Goal: Transaction & Acquisition: Purchase product/service

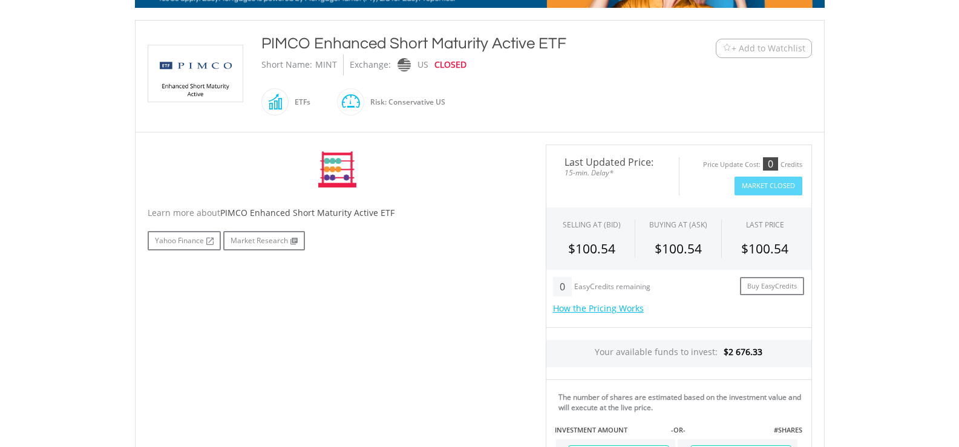
scroll to position [303, 0]
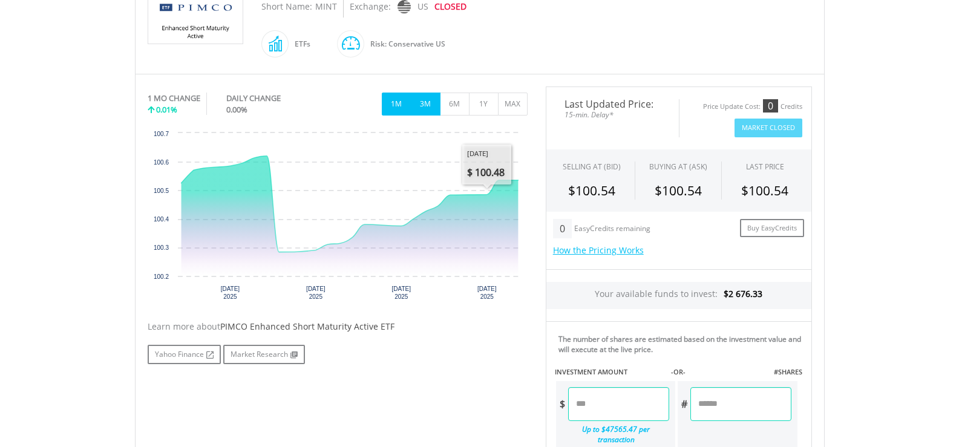
click at [422, 103] on button "3M" at bounding box center [426, 104] width 30 height 23
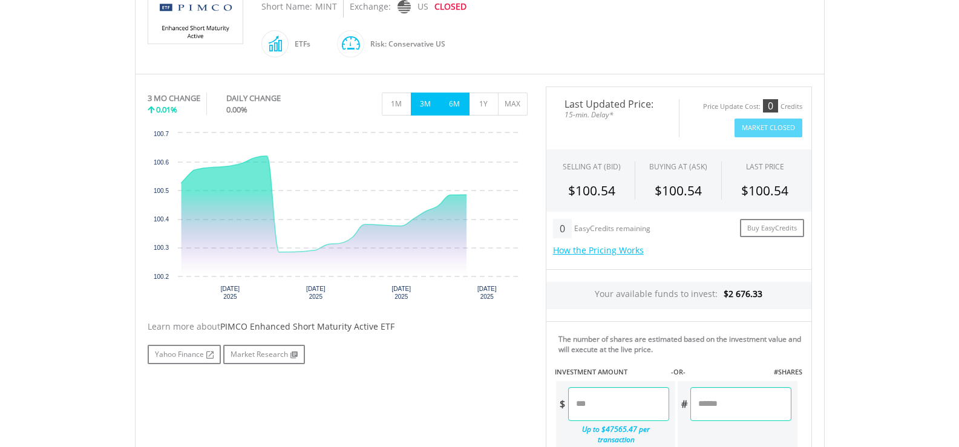
click at [460, 103] on button "6M" at bounding box center [455, 104] width 30 height 23
click at [486, 101] on button "1Y" at bounding box center [484, 104] width 30 height 23
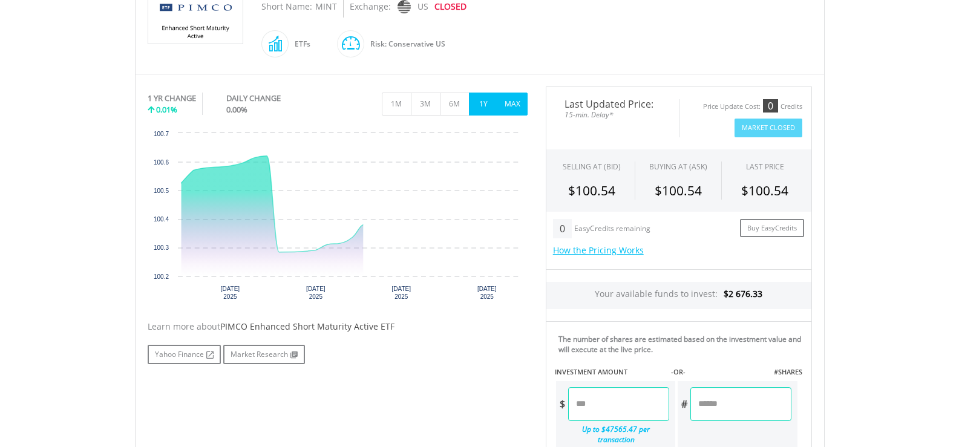
click at [513, 101] on button "MAX" at bounding box center [513, 104] width 30 height 23
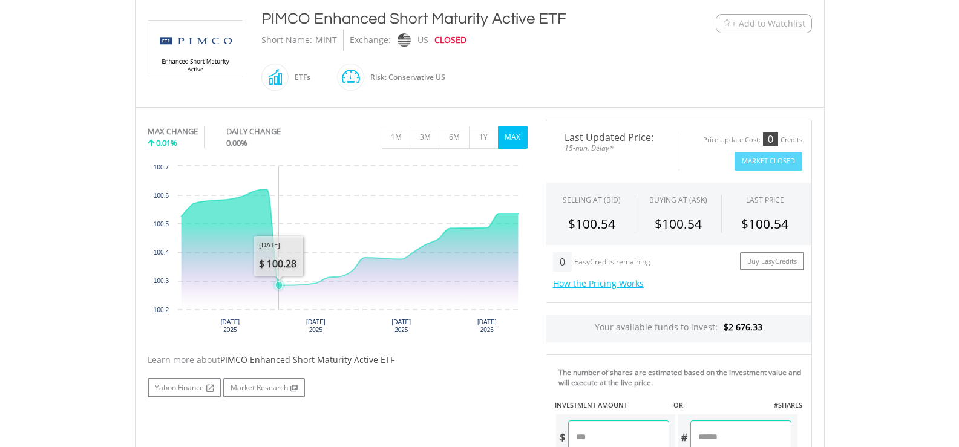
scroll to position [242, 0]
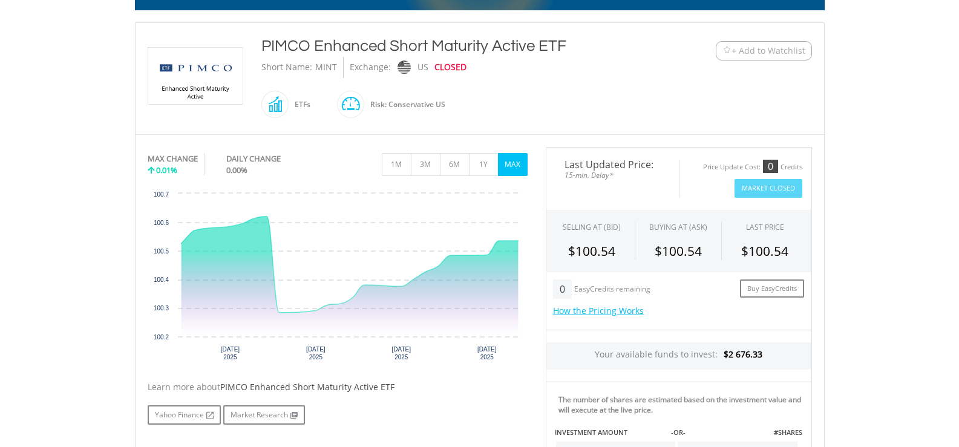
drag, startPoint x: 549, startPoint y: 43, endPoint x: 257, endPoint y: 50, distance: 291.7
click at [257, 50] on div "PIMCO Enhanced Short Maturity Active ETF Short Name: MINT Exchange: US CLOSED E…" at bounding box center [451, 78] width 398 height 87
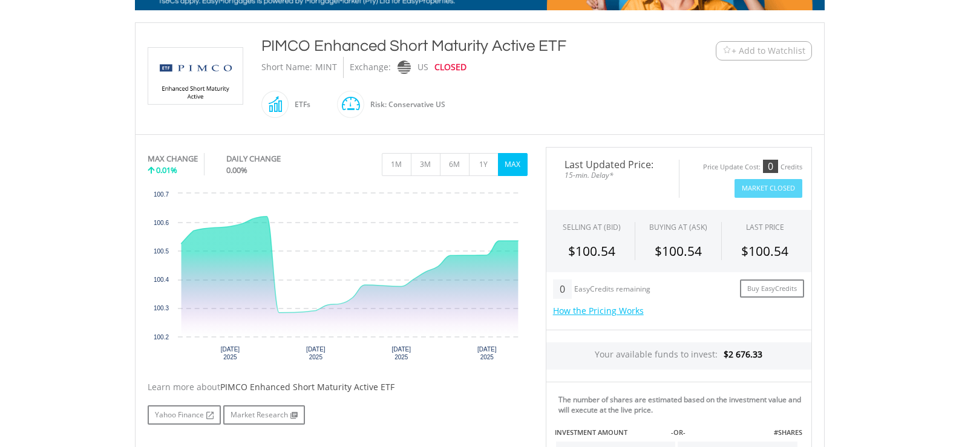
copy div "PIMCO Enhanced Short Maturity Active ETF"
click at [565, 90] on div "PIMCO Enhanced Short Maturity Active ETF Short Name: MINT Exchange: US CLOSED E…" at bounding box center [451, 78] width 398 height 87
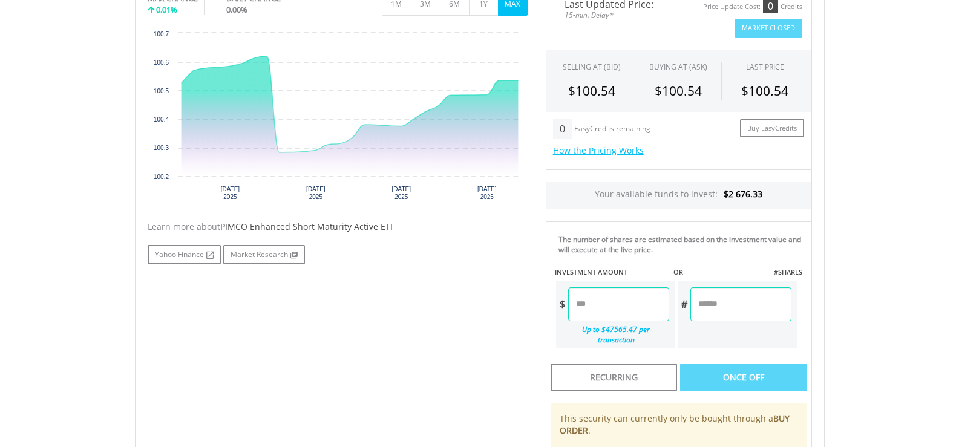
scroll to position [424, 0]
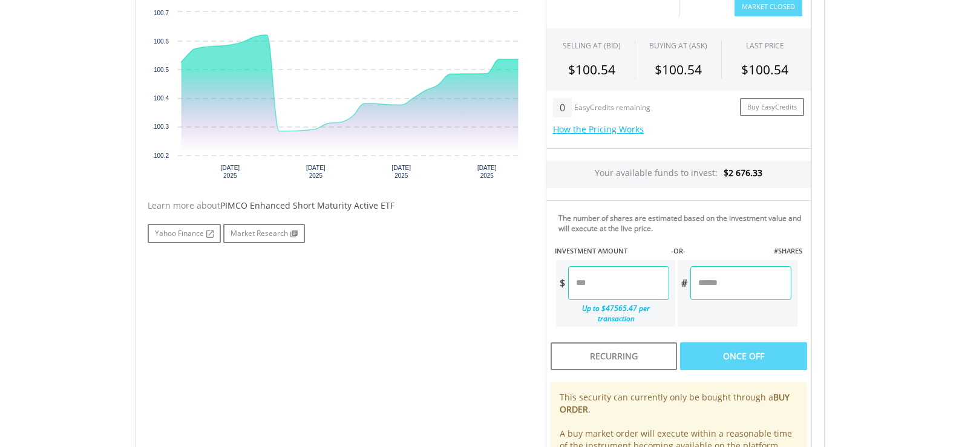
click at [615, 281] on input "number" at bounding box center [618, 283] width 101 height 34
click at [908, 268] on body "My Investments Invest Now New Listings Sell My Recurring Investments Pending Or…" at bounding box center [479, 162] width 959 height 1172
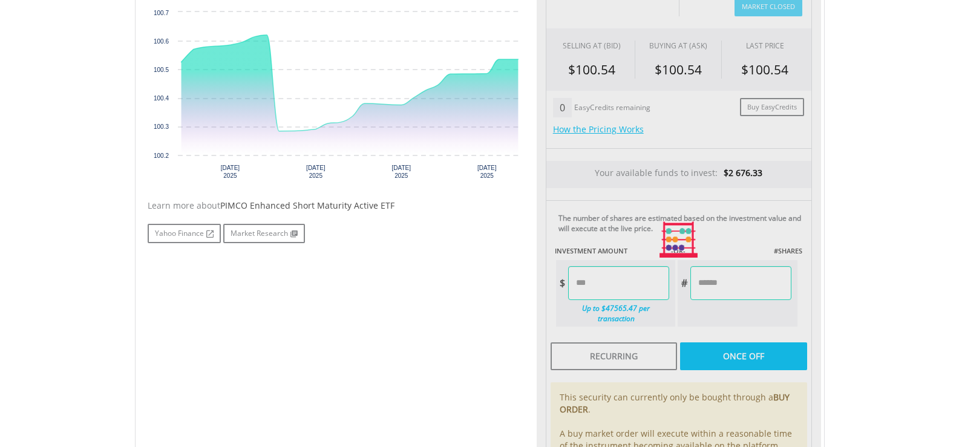
type input "******"
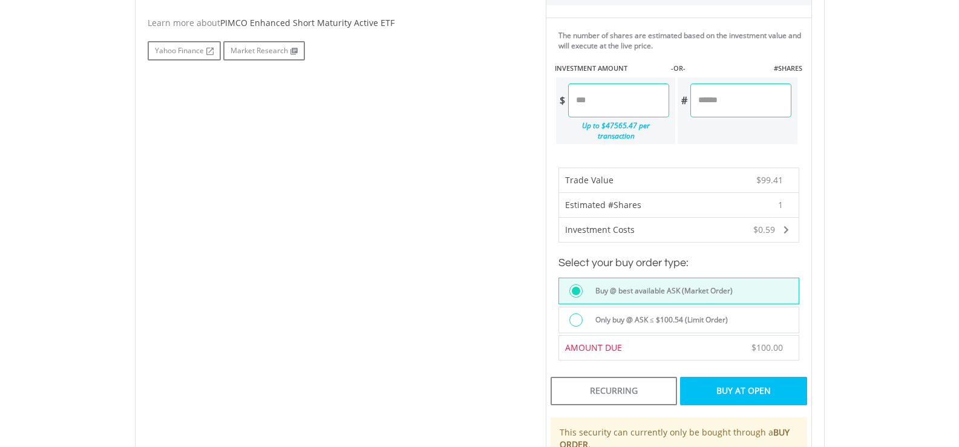
scroll to position [605, 0]
drag, startPoint x: 611, startPoint y: 103, endPoint x: 341, endPoint y: 102, distance: 269.9
click at [341, 102] on div "No chart available. MAX CHANGE 0.01% DAILY CHANGE 0.00% 1M 3M 6M 1Y MAX Chart 2…" at bounding box center [480, 167] width 683 height 767
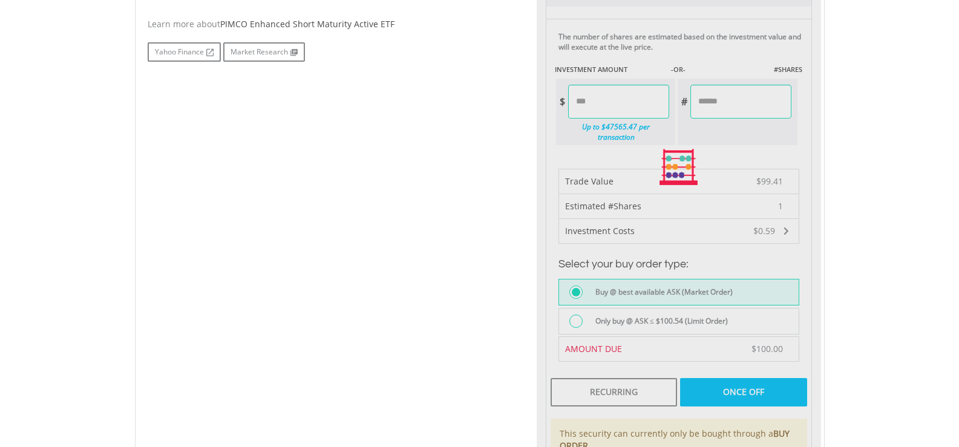
click at [922, 117] on body "My Investments Invest Now New Listings Sell My Recurring Investments Pending Or…" at bounding box center [479, 105] width 959 height 1420
type input "****"
type input "******"
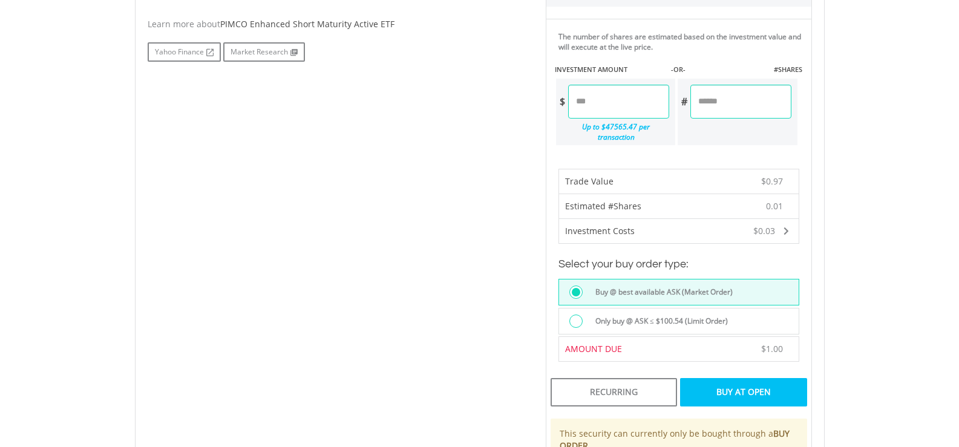
click at [583, 103] on input "****" at bounding box center [618, 102] width 101 height 34
click at [580, 100] on input "****" at bounding box center [618, 102] width 101 height 34
type input "******"
click at [895, 101] on body "My Investments Invest Now New Listings Sell My Recurring Investments Pending Or…" at bounding box center [479, 105] width 959 height 1420
type input "******"
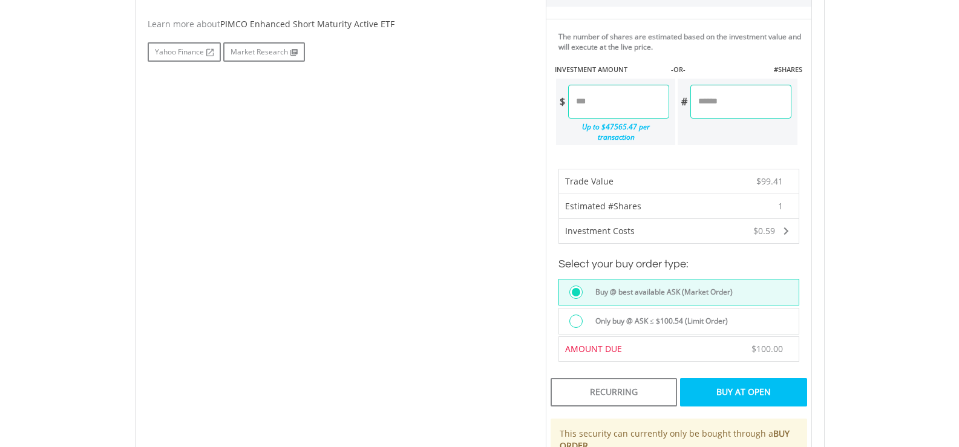
click at [900, 248] on body "My Investments Invest Now New Listings Sell My Recurring Investments Pending Or…" at bounding box center [479, 105] width 959 height 1420
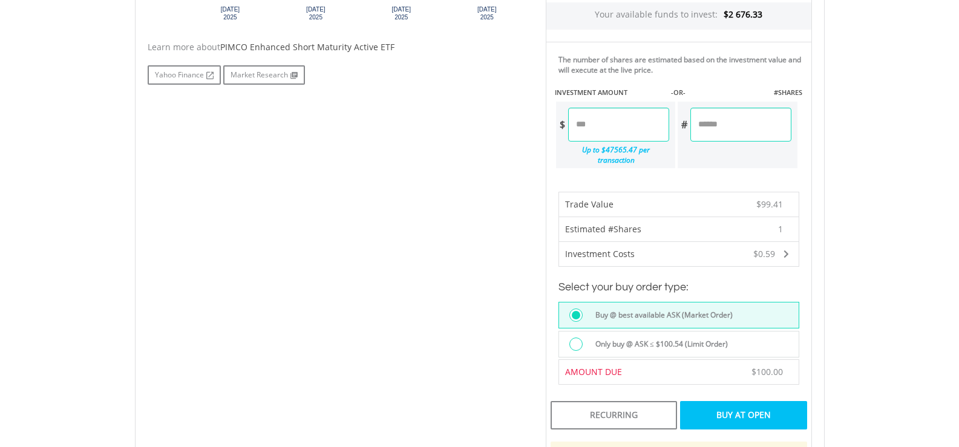
scroll to position [787, 0]
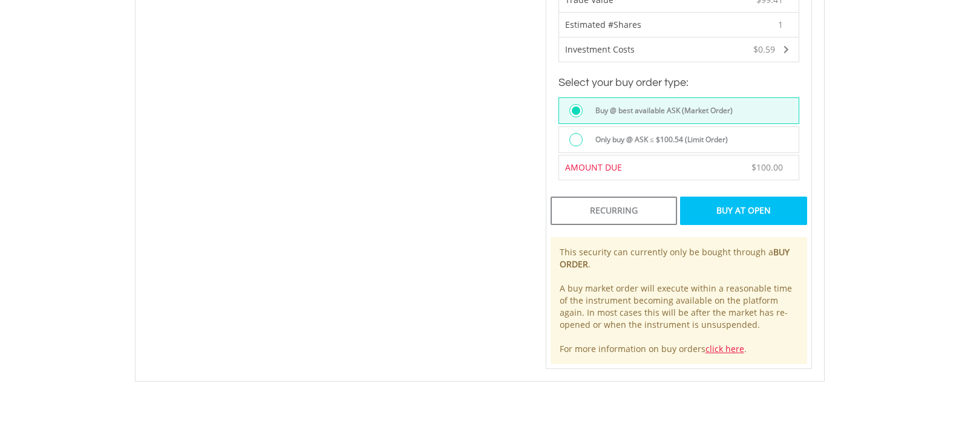
click at [755, 204] on div "Buy At Open" at bounding box center [743, 211] width 126 height 28
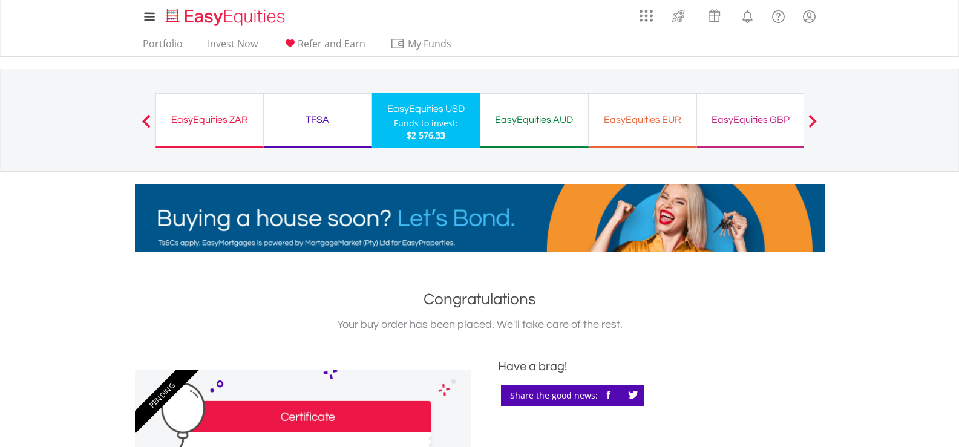
click at [439, 128] on div "Funds to invest:" at bounding box center [426, 123] width 64 height 12
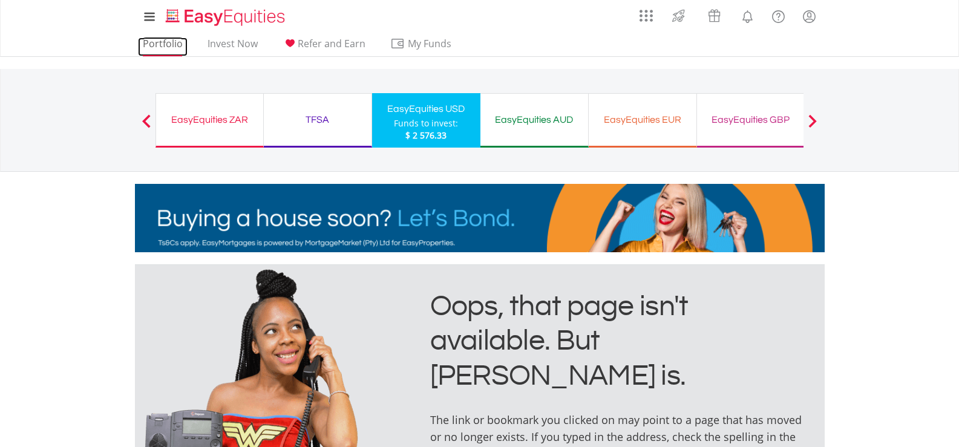
click at [164, 41] on link "Portfolio" at bounding box center [163, 47] width 50 height 19
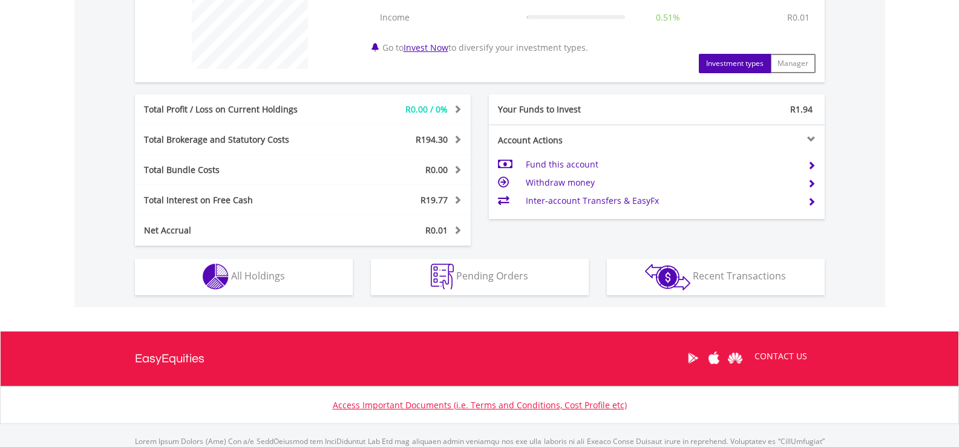
scroll to position [545, 0]
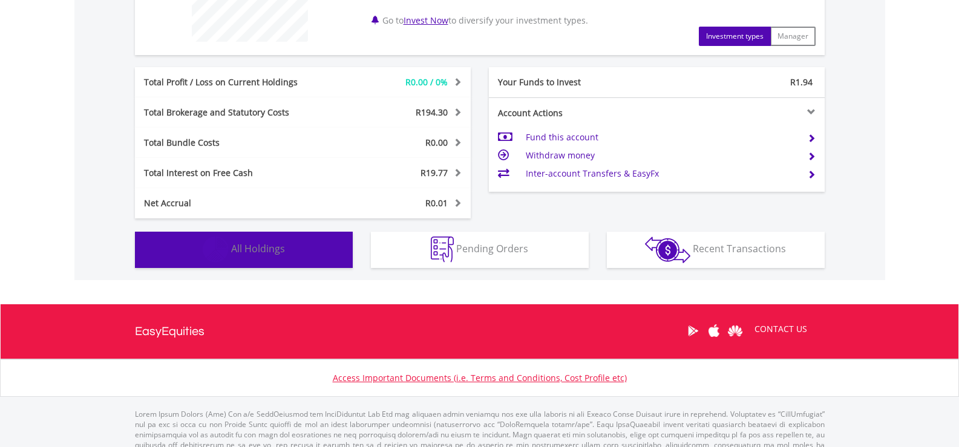
click at [304, 241] on button "Holdings All Holdings" at bounding box center [244, 250] width 218 height 36
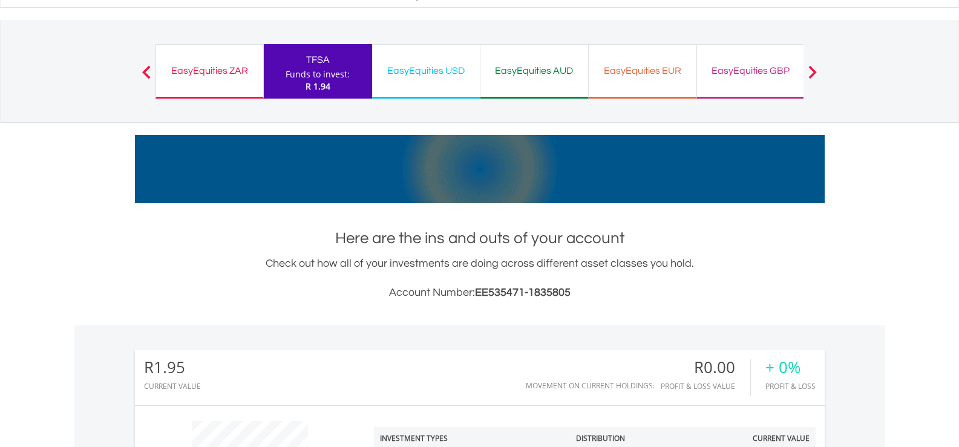
scroll to position [0, 0]
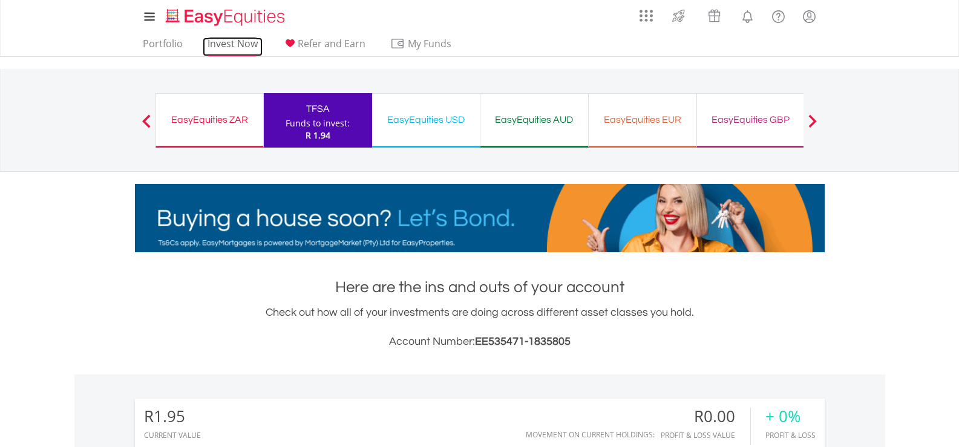
click at [247, 44] on link "Invest Now" at bounding box center [233, 47] width 60 height 19
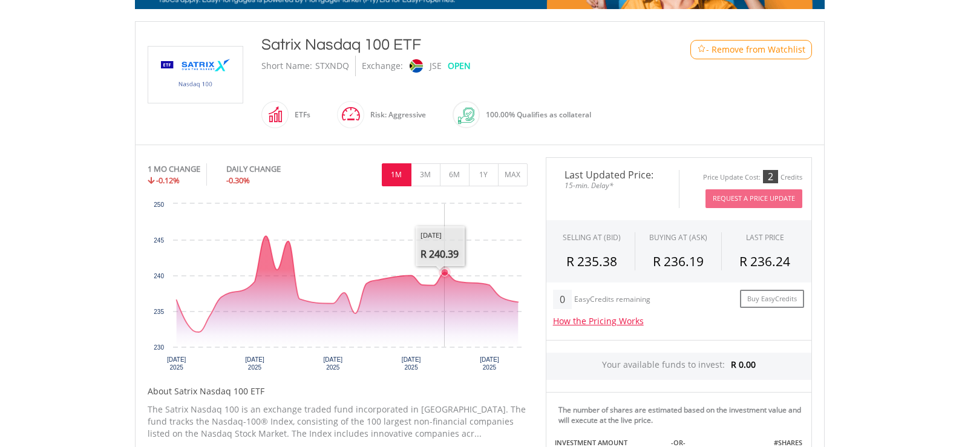
scroll to position [242, 0]
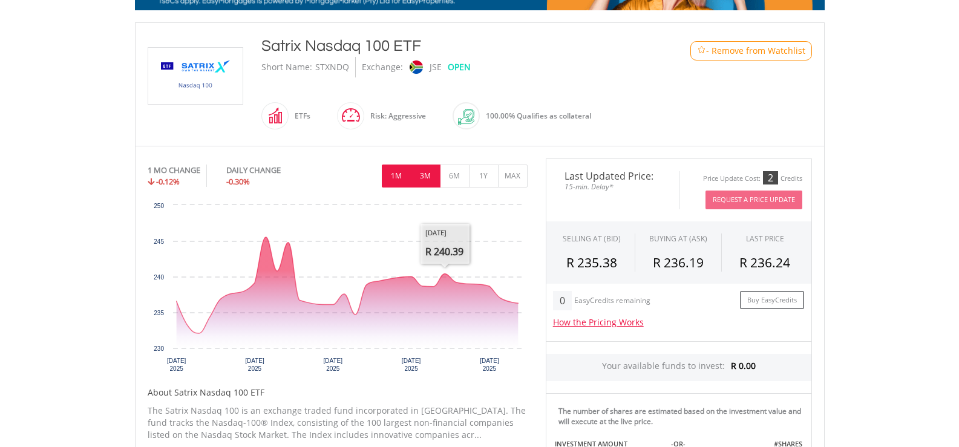
click at [427, 173] on button "3M" at bounding box center [426, 176] width 30 height 23
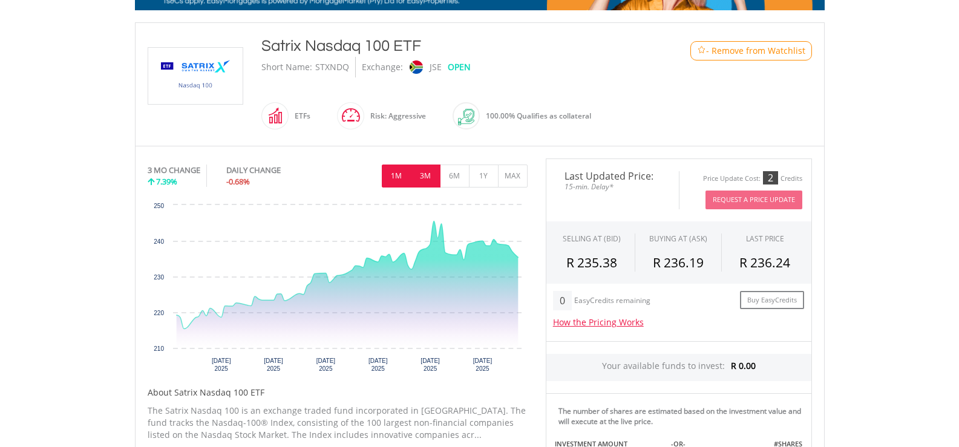
click at [401, 172] on button "1M" at bounding box center [397, 176] width 30 height 23
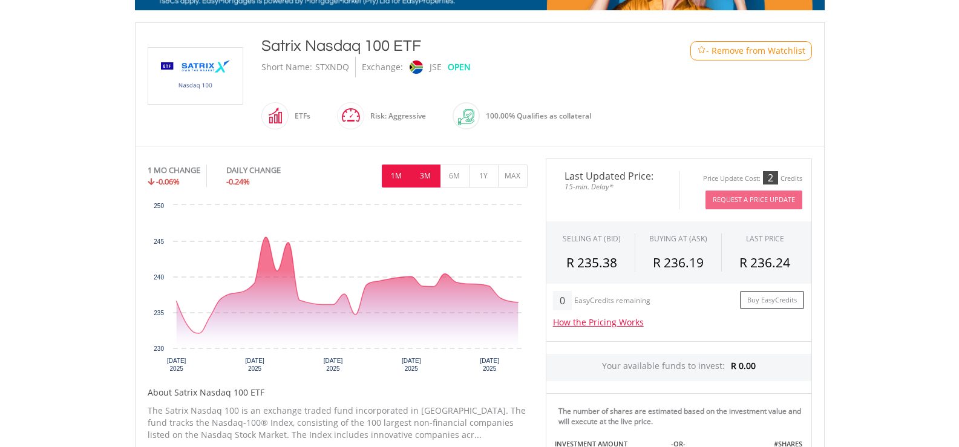
click at [415, 172] on button "3M" at bounding box center [426, 176] width 30 height 23
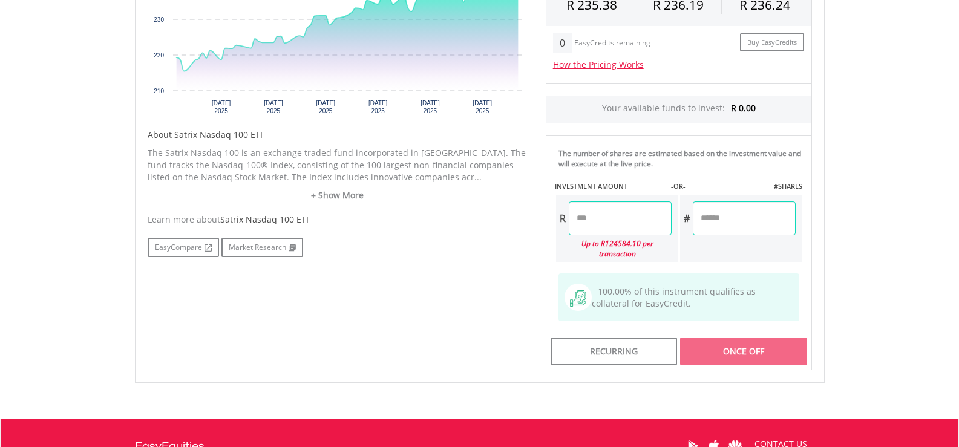
scroll to position [545, 0]
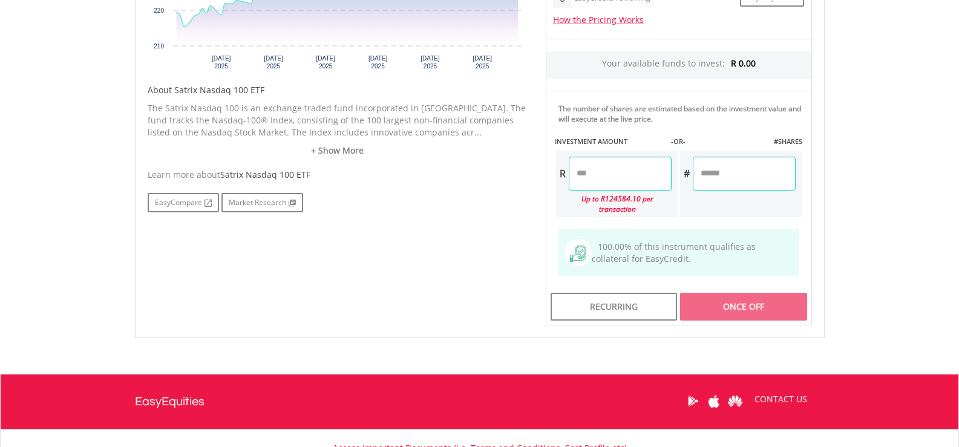
click at [604, 187] on input "number" at bounding box center [620, 174] width 103 height 34
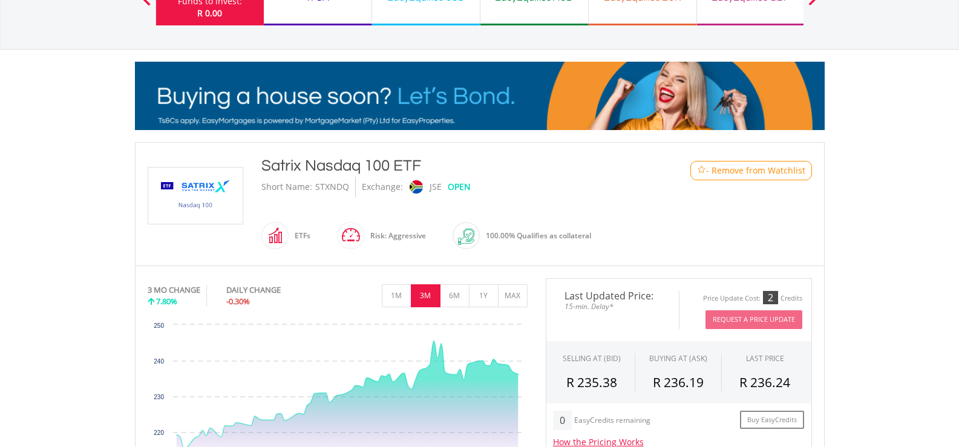
scroll to position [0, 0]
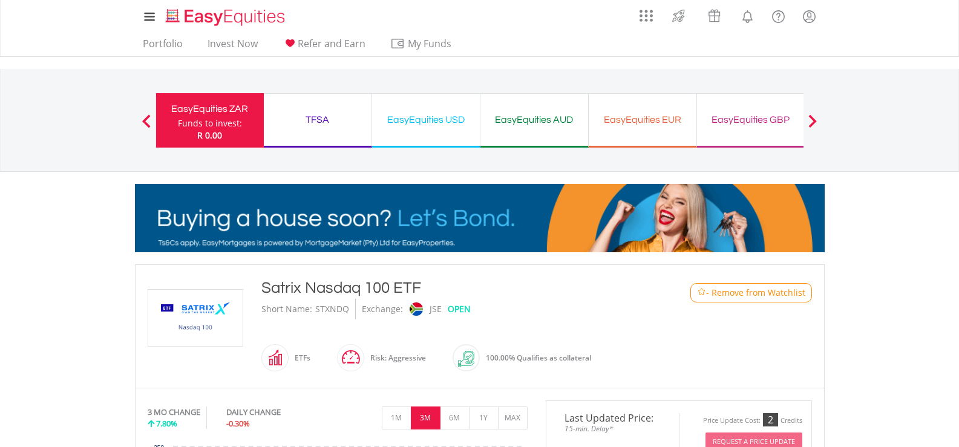
click at [327, 118] on div "TFSA" at bounding box center [317, 119] width 93 height 17
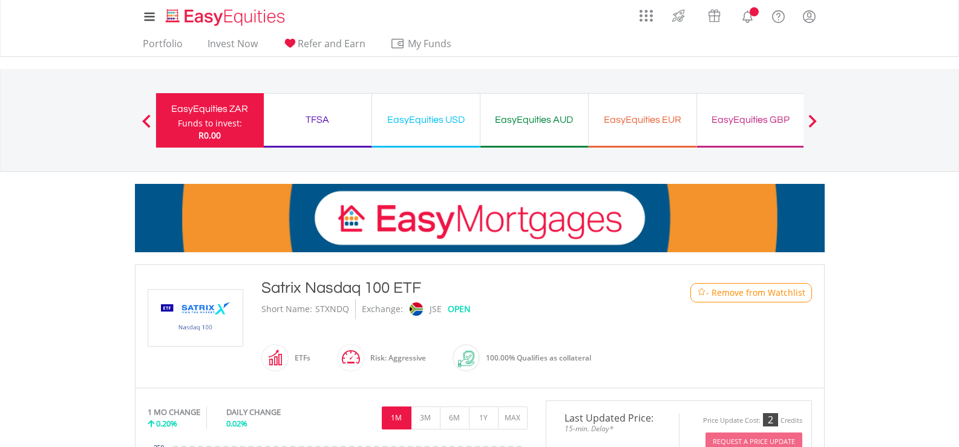
click at [315, 123] on div "TFSA" at bounding box center [317, 119] width 93 height 17
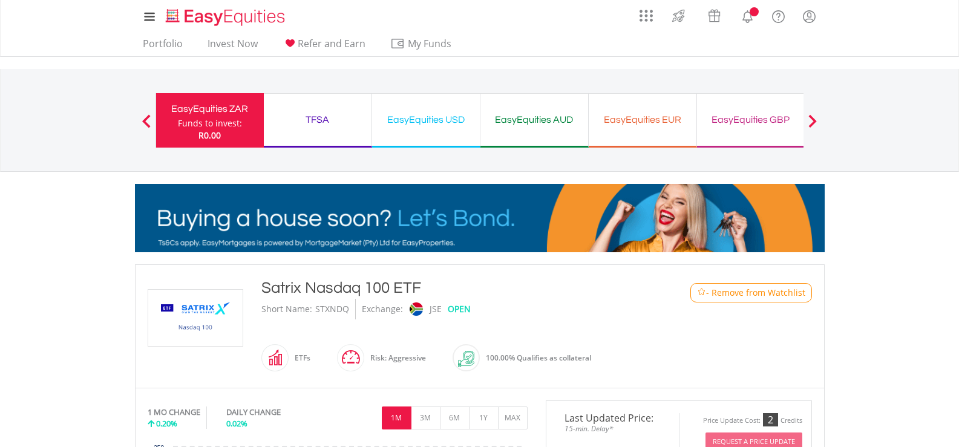
click at [323, 118] on div "TFSA" at bounding box center [317, 119] width 93 height 17
click at [221, 38] on link "Invest Now" at bounding box center [233, 47] width 60 height 19
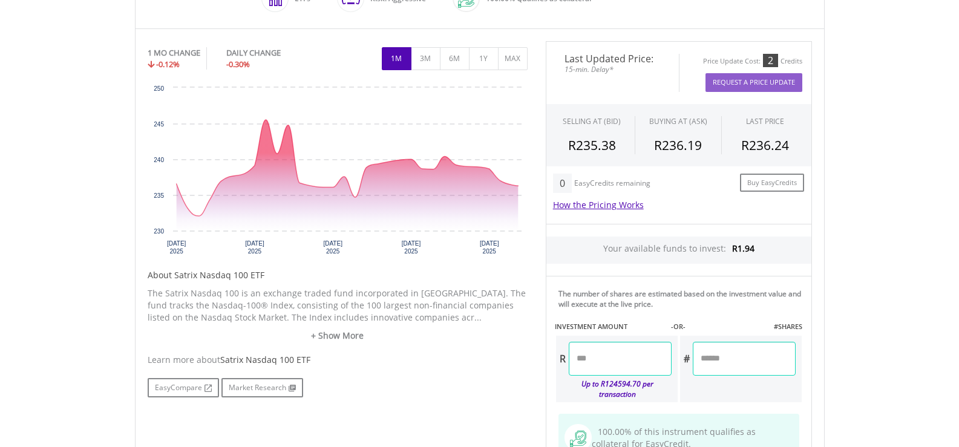
scroll to position [363, 0]
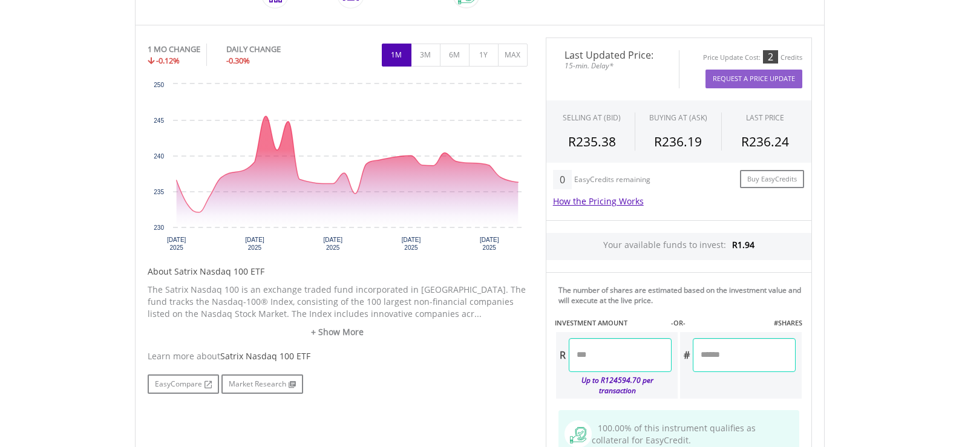
click at [614, 360] on input "number" at bounding box center [620, 355] width 103 height 34
type input "****"
type input "******"
click at [896, 292] on body "My Investments Invest Now New Listings Sell My Recurring Investments Pending Or…" at bounding box center [479, 189] width 959 height 1104
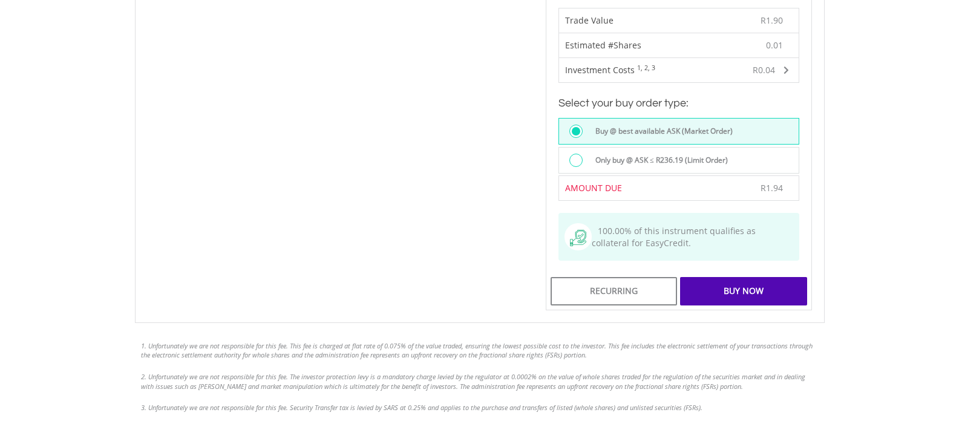
scroll to position [787, 0]
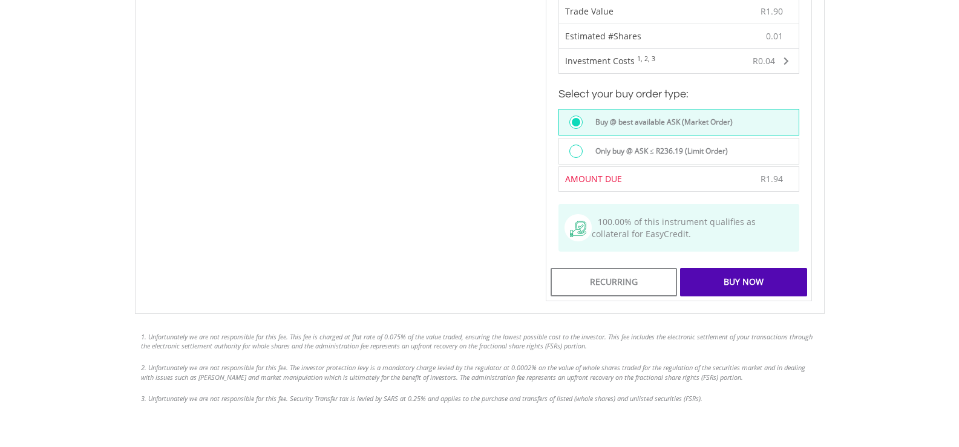
click at [749, 270] on div "Buy Now" at bounding box center [743, 282] width 126 height 28
